Goal: Task Accomplishment & Management: Use online tool/utility

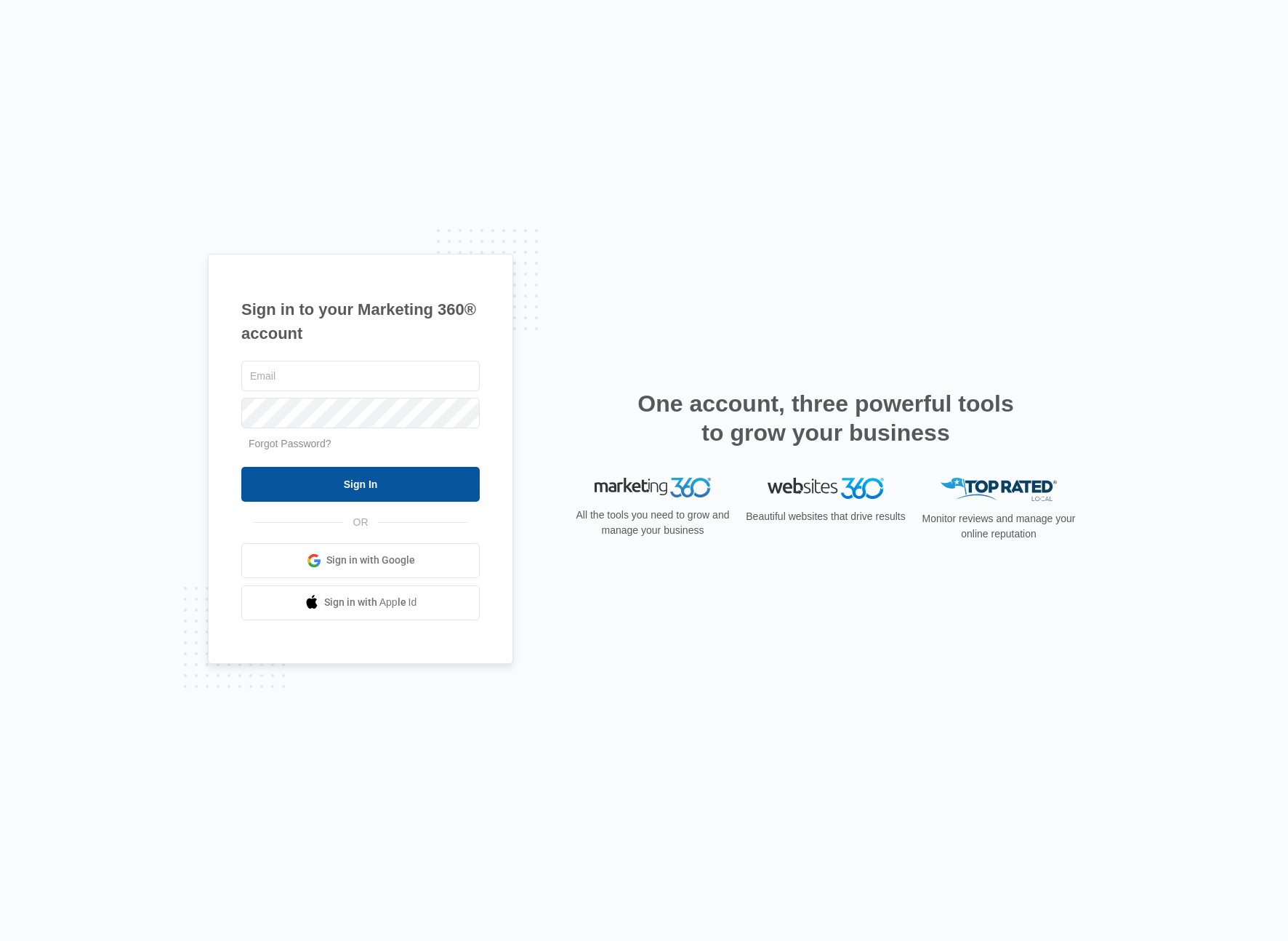
type input "[EMAIL_ADDRESS][PERSON_NAME][DOMAIN_NAME]"
click at [382, 481] on input "Sign In" at bounding box center [360, 484] width 238 height 35
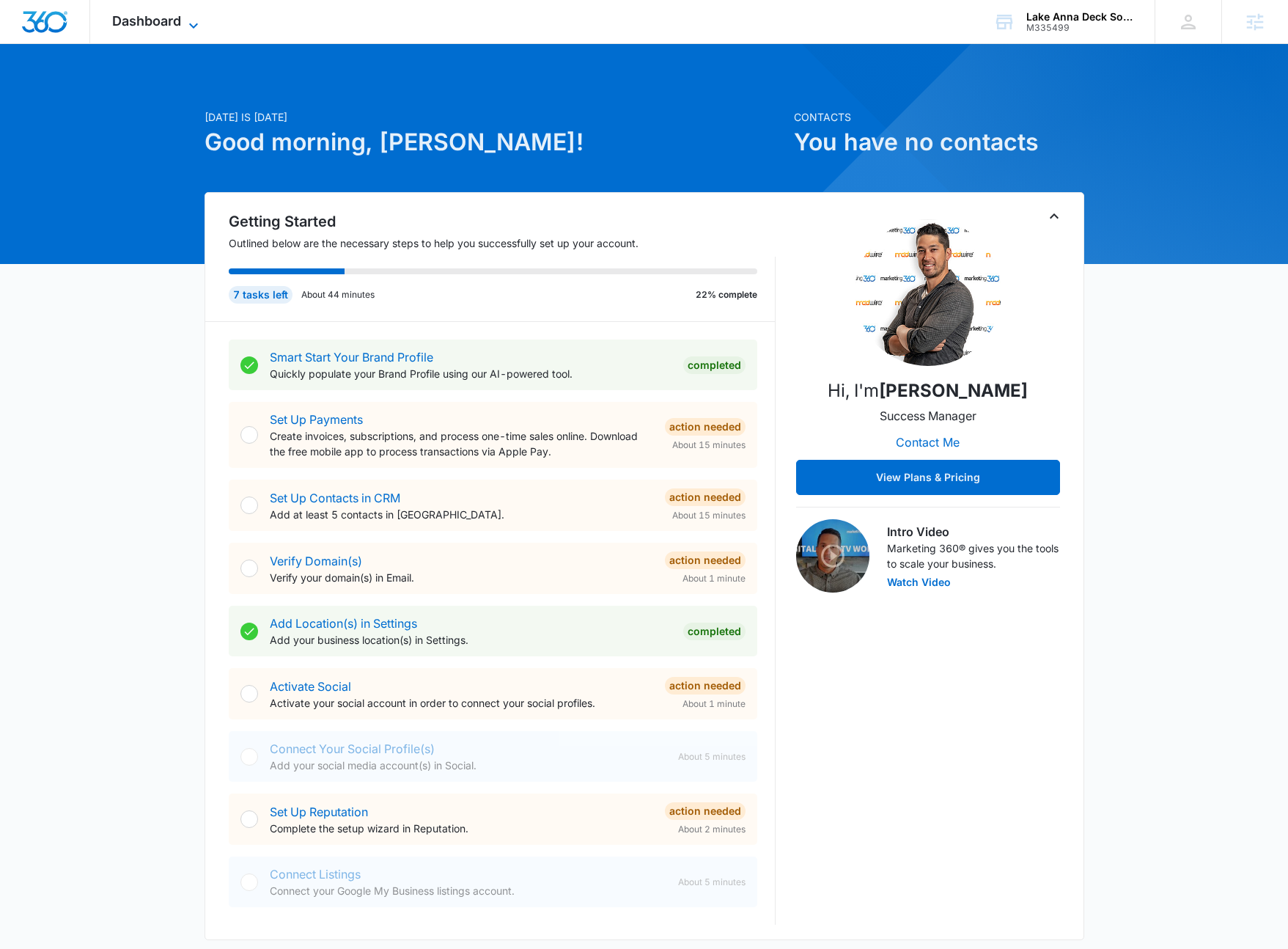
click at [188, 24] on icon at bounding box center [193, 26] width 18 height 18
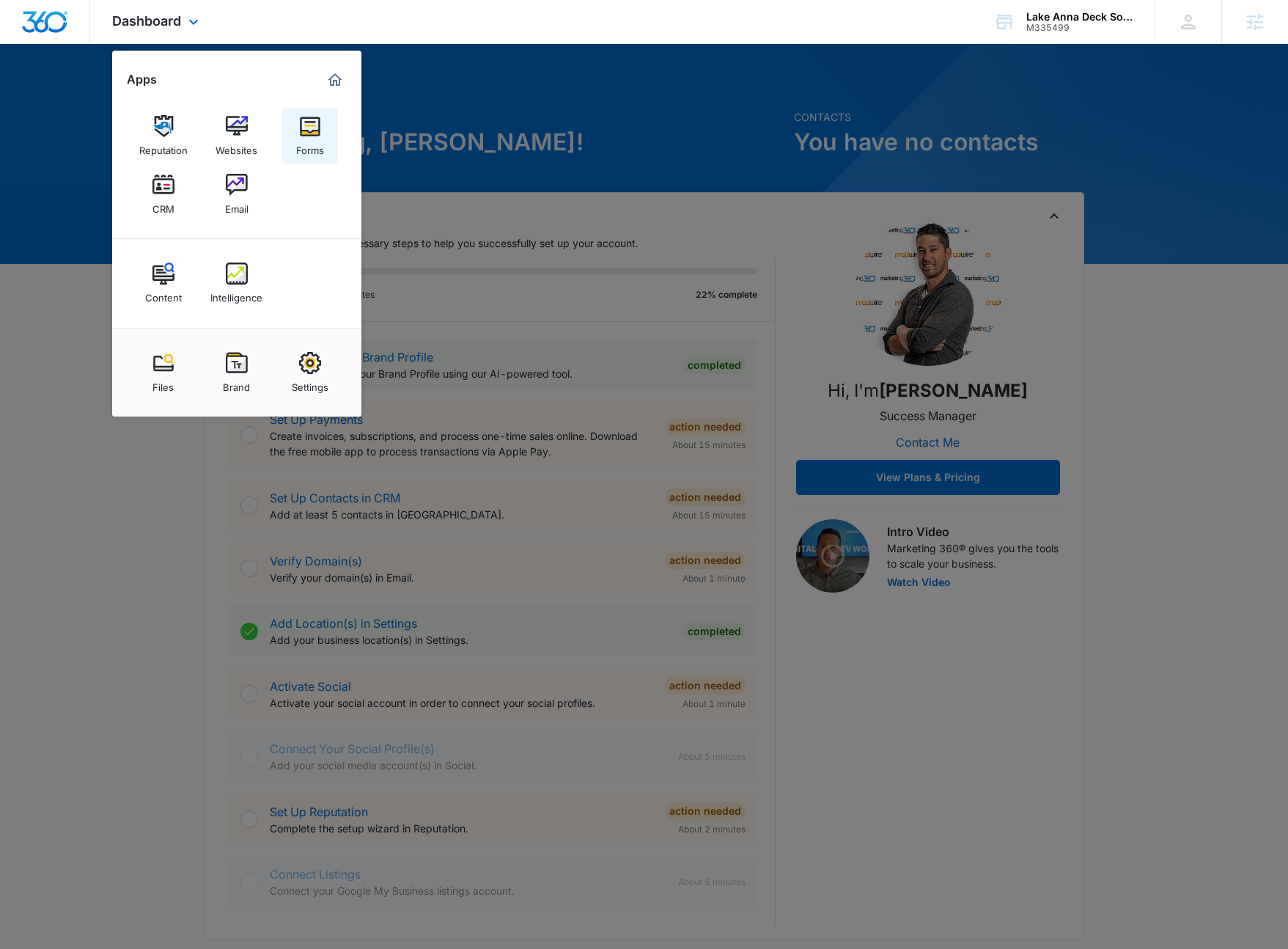
click at [304, 135] on img at bounding box center [310, 126] width 22 height 22
